Goal: Information Seeking & Learning: Learn about a topic

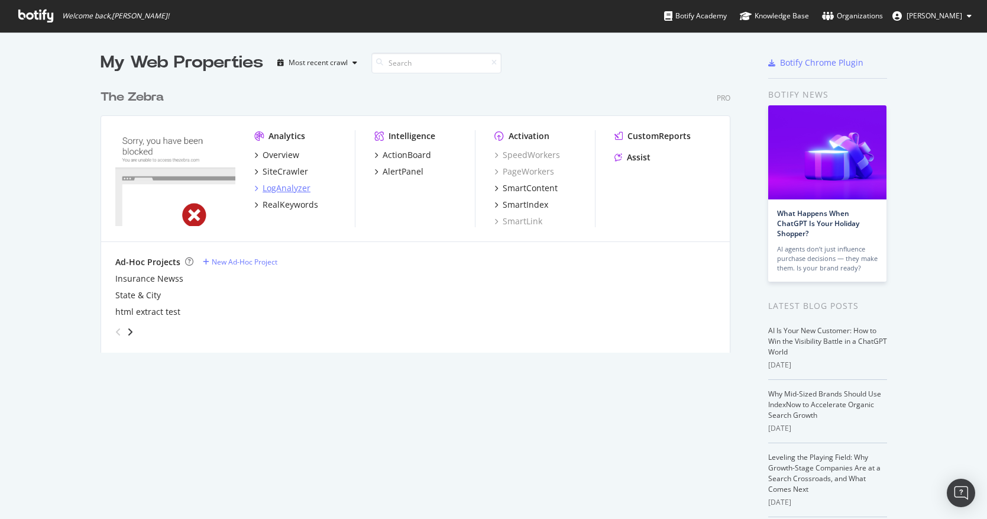
scroll to position [519, 987]
click at [280, 156] on div "Overview" at bounding box center [281, 155] width 37 height 12
